Goal: Task Accomplishment & Management: Complete application form

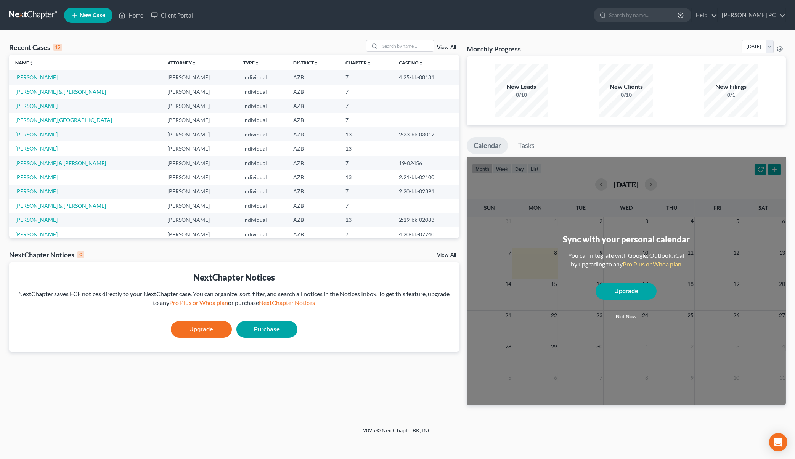
click at [37, 74] on link "[PERSON_NAME]" at bounding box center [36, 77] width 42 height 6
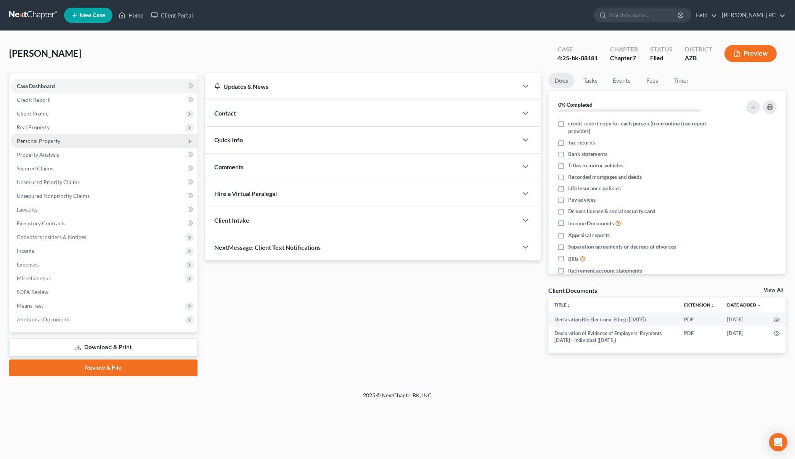
click at [66, 138] on span "Personal Property" at bounding box center [104, 141] width 187 height 14
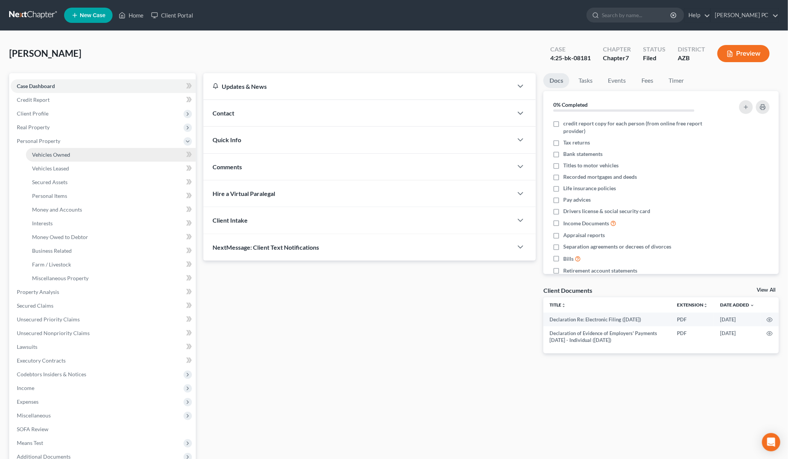
click at [63, 154] on span "Vehicles Owned" at bounding box center [51, 154] width 38 height 6
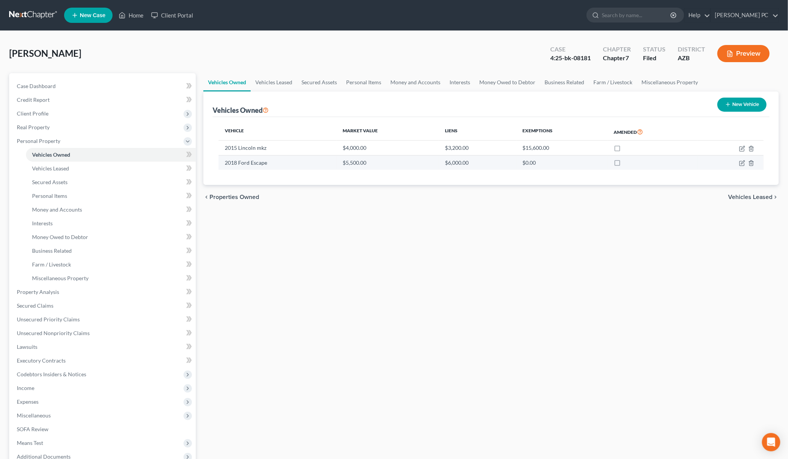
click at [741, 166] on td at bounding box center [730, 162] width 66 height 14
click at [741, 164] on icon "button" at bounding box center [742, 162] width 3 height 3
select select "0"
select select "8"
select select "2"
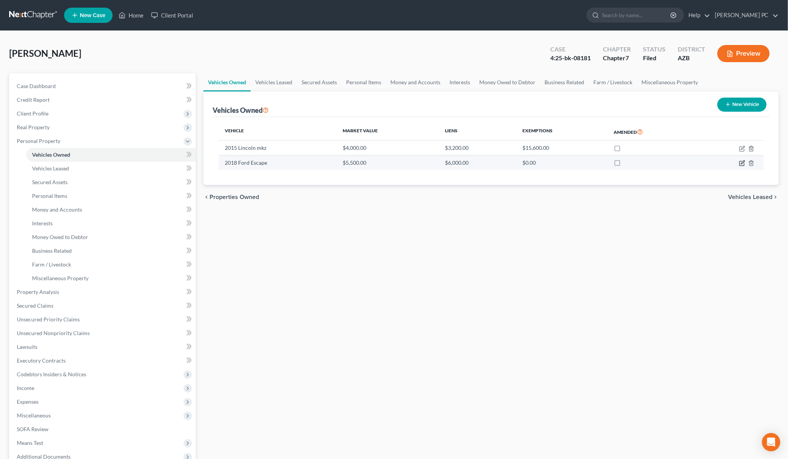
select select "0"
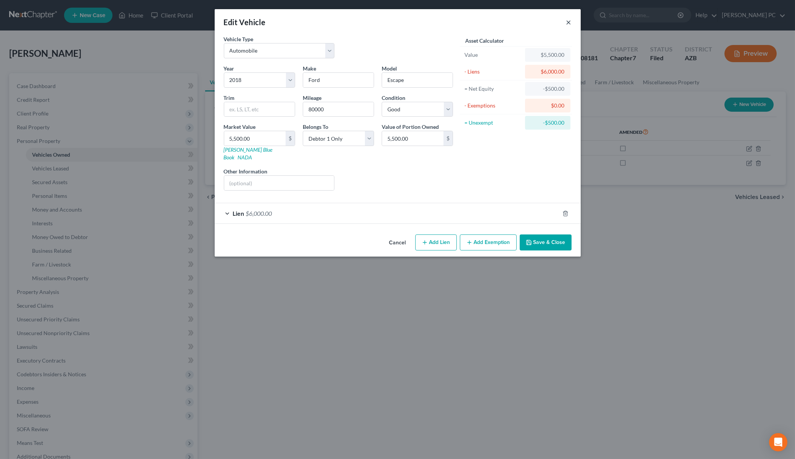
click at [567, 22] on button "×" at bounding box center [569, 22] width 5 height 9
